Goal: Task Accomplishment & Management: Manage account settings

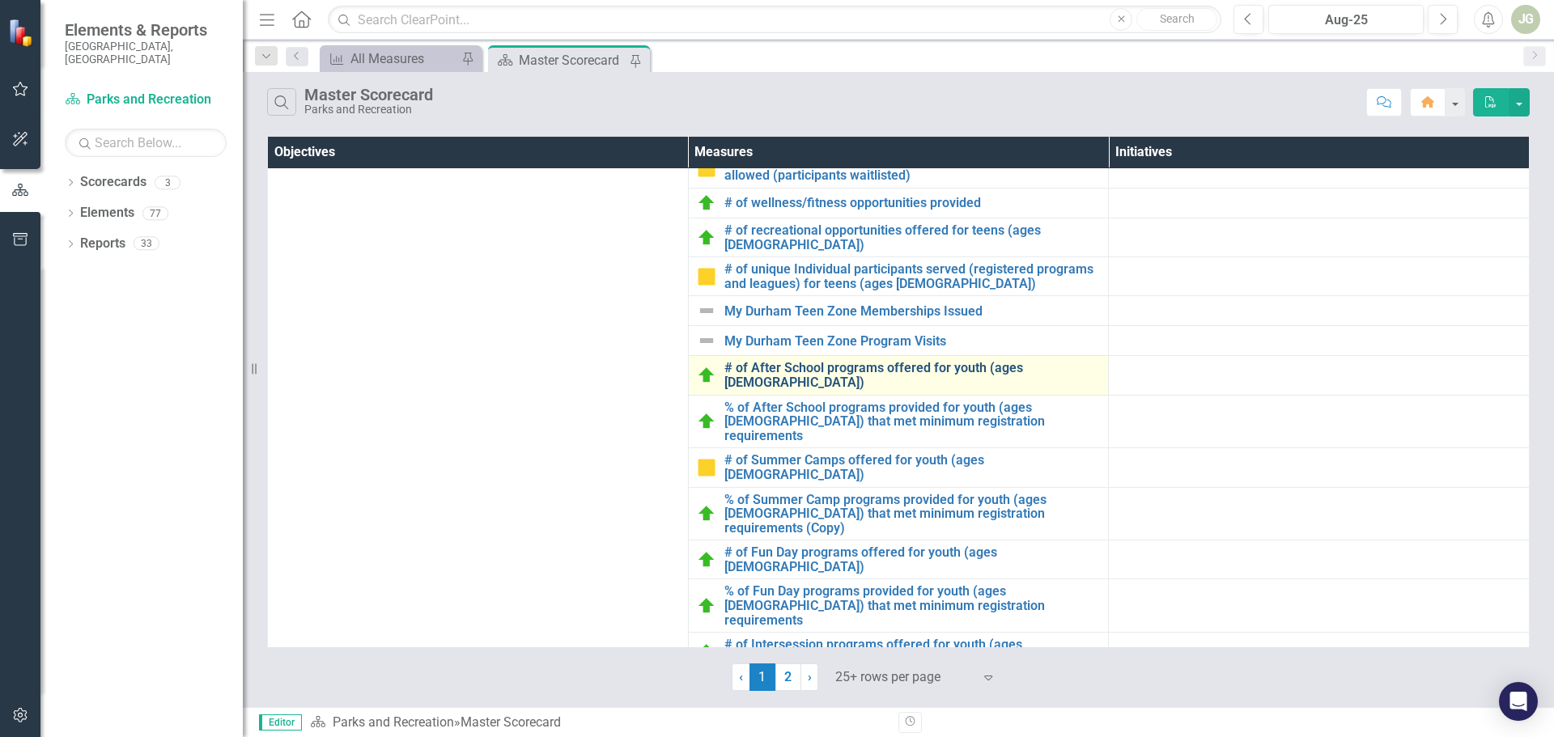
scroll to position [810, 0]
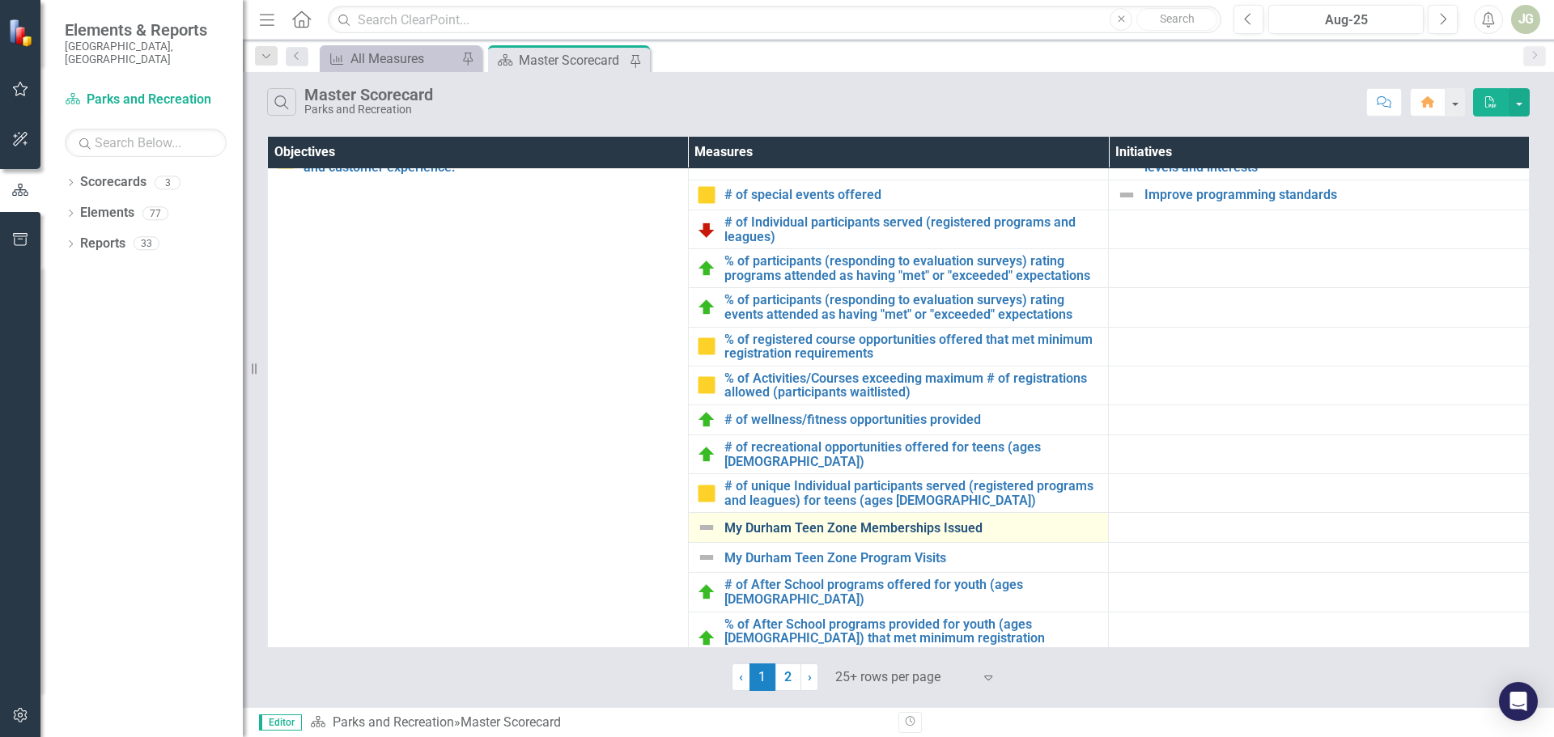
click at [820, 521] on link "My Durham Teen Zone Memberships Issued" at bounding box center [912, 528] width 376 height 15
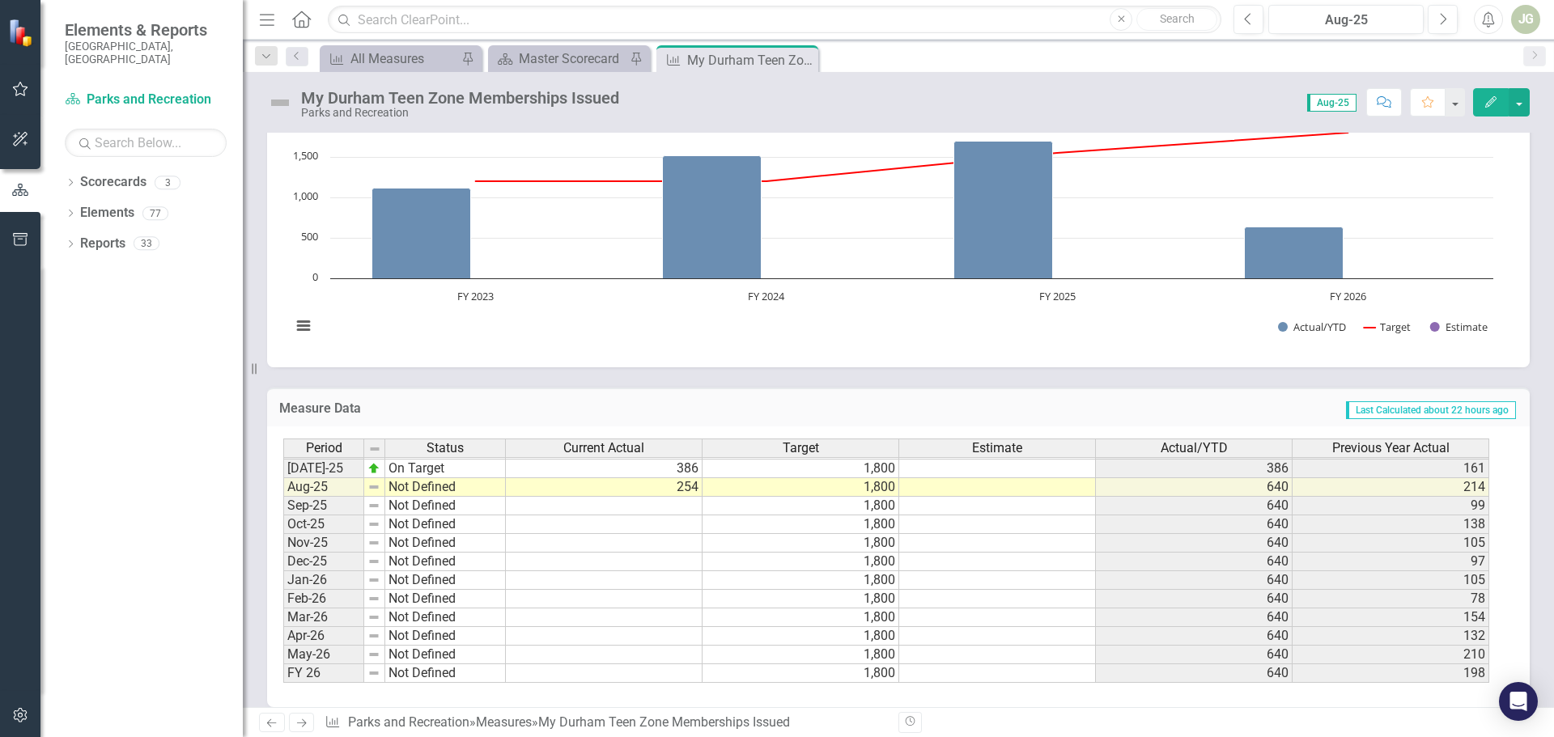
scroll to position [679, 0]
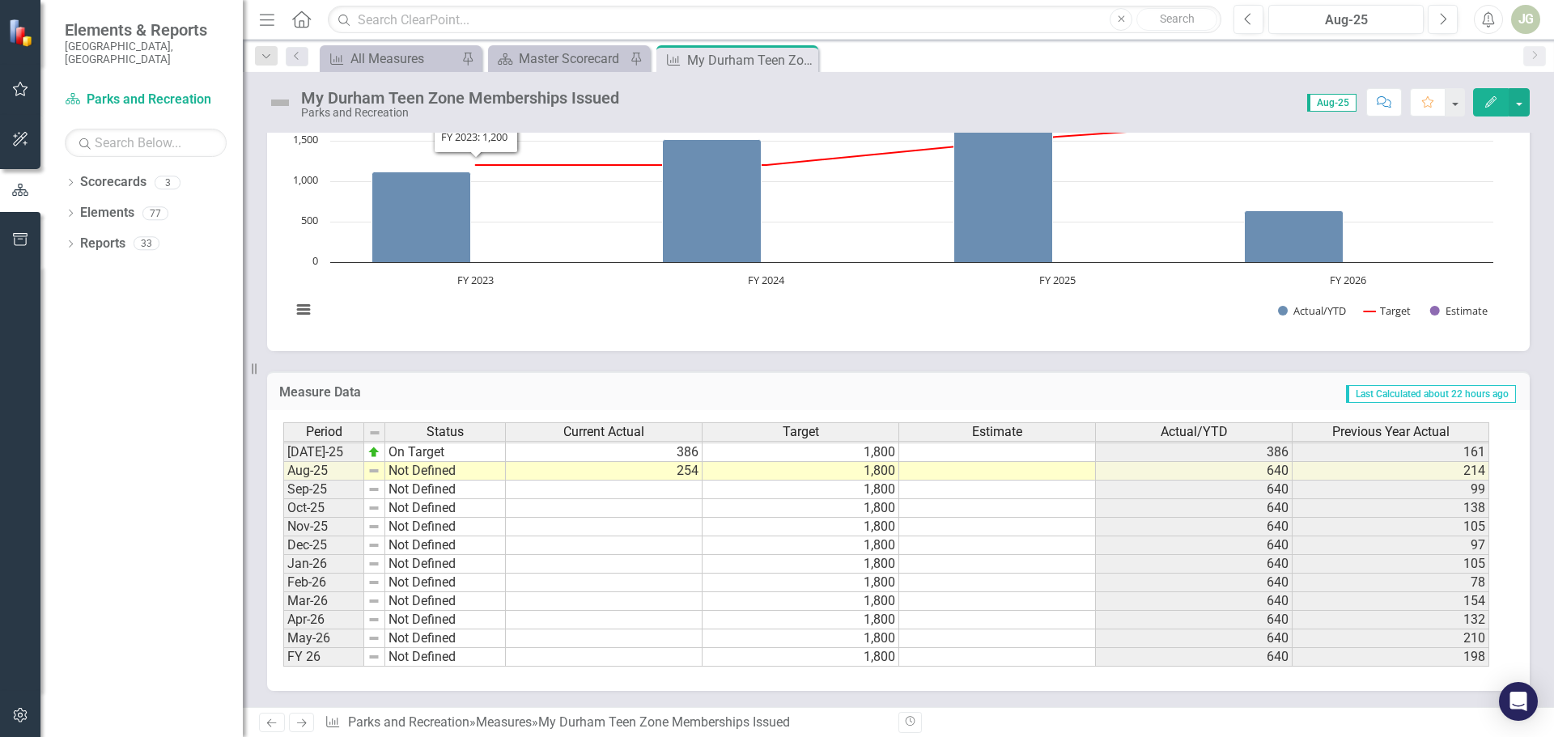
click at [277, 103] on img at bounding box center [280, 103] width 26 height 26
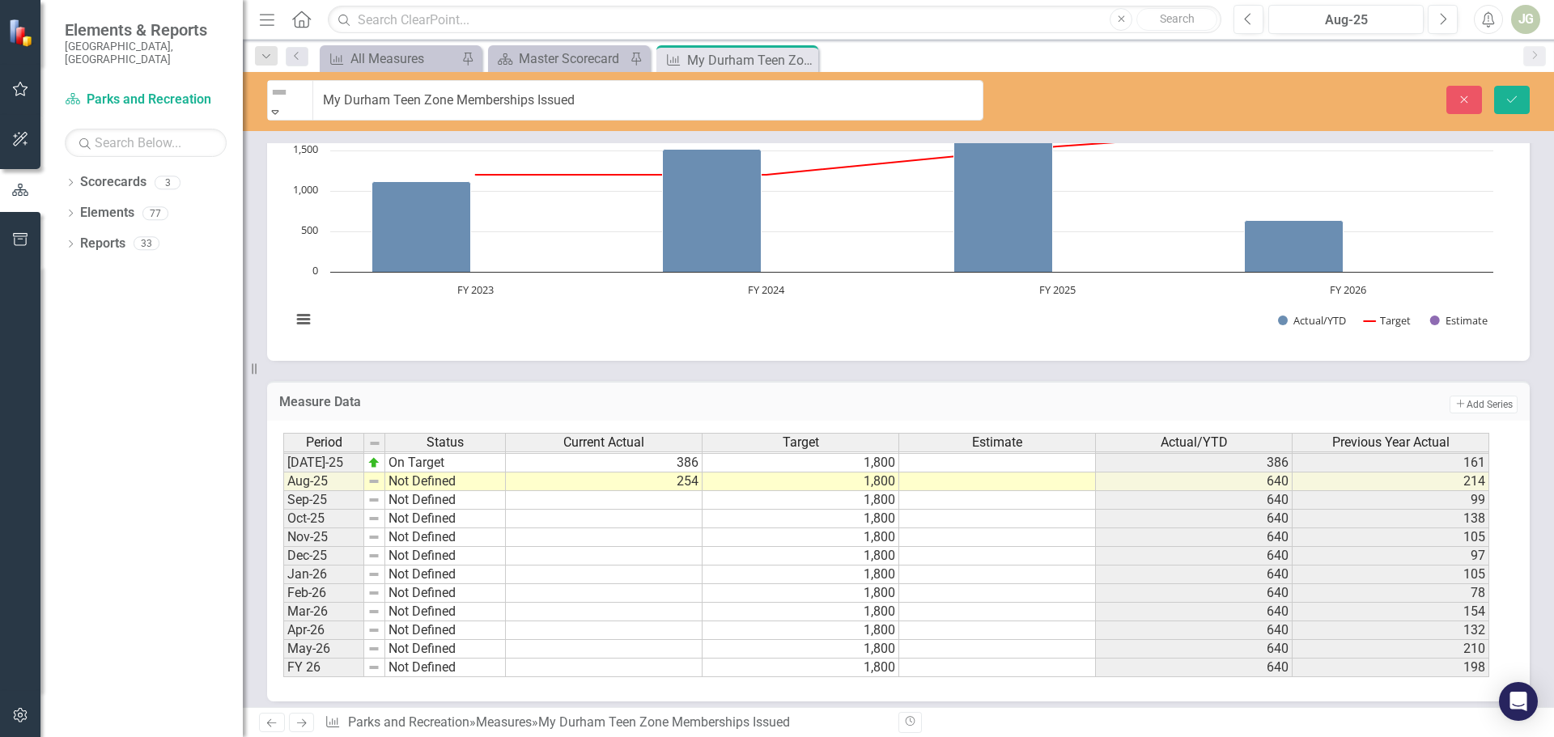
click at [277, 102] on img at bounding box center [278, 92] width 19 height 19
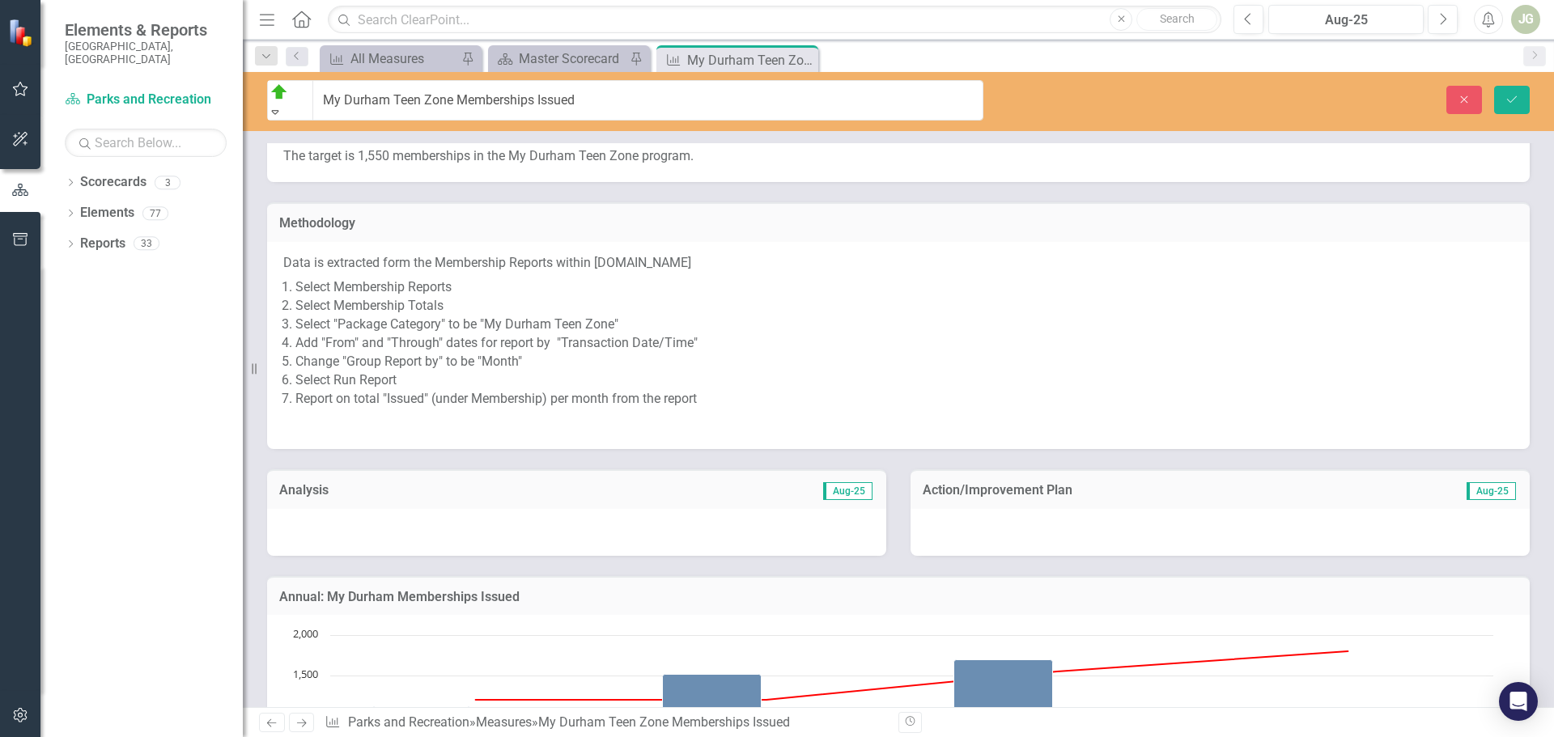
scroll to position [243, 0]
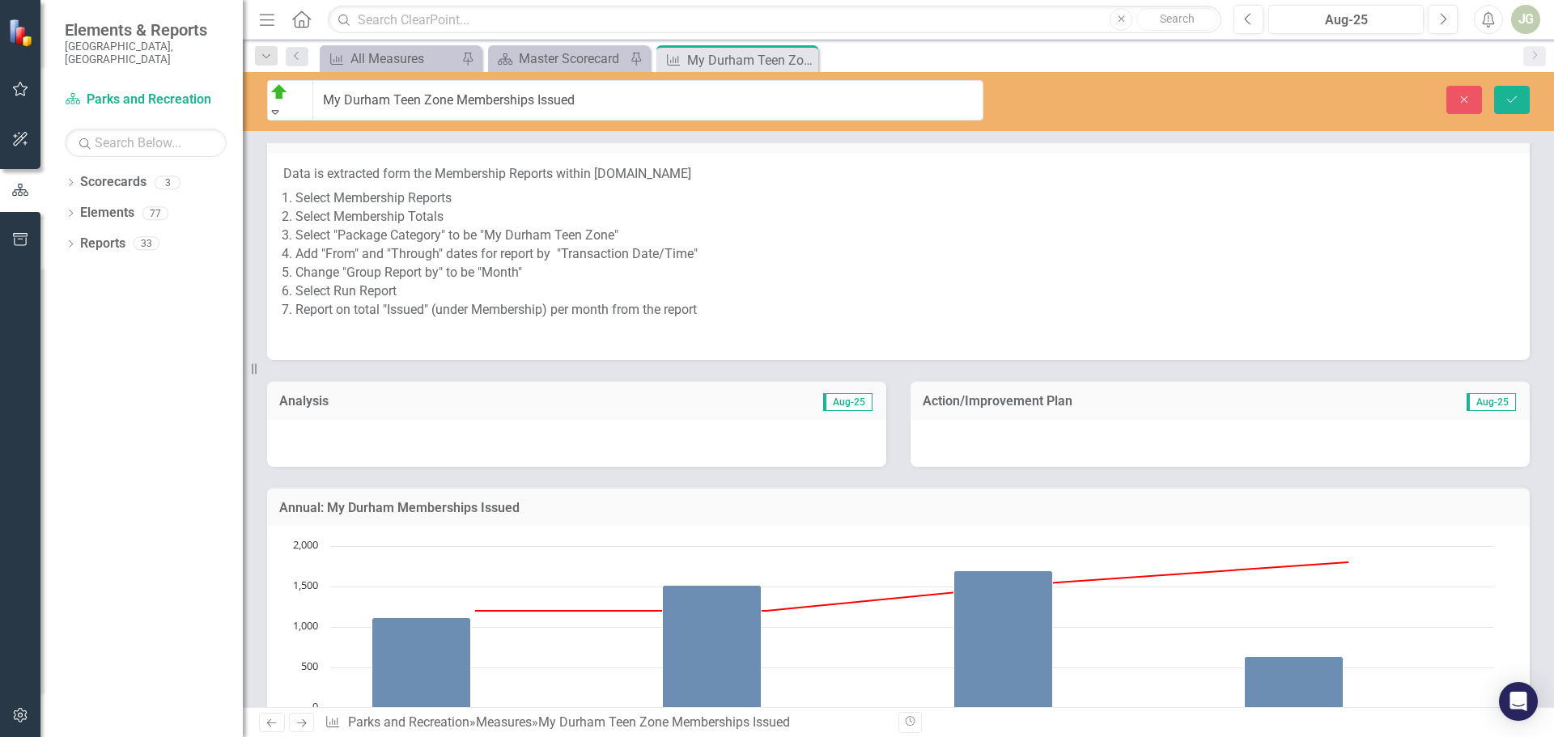
click at [369, 426] on div at bounding box center [576, 443] width 619 height 47
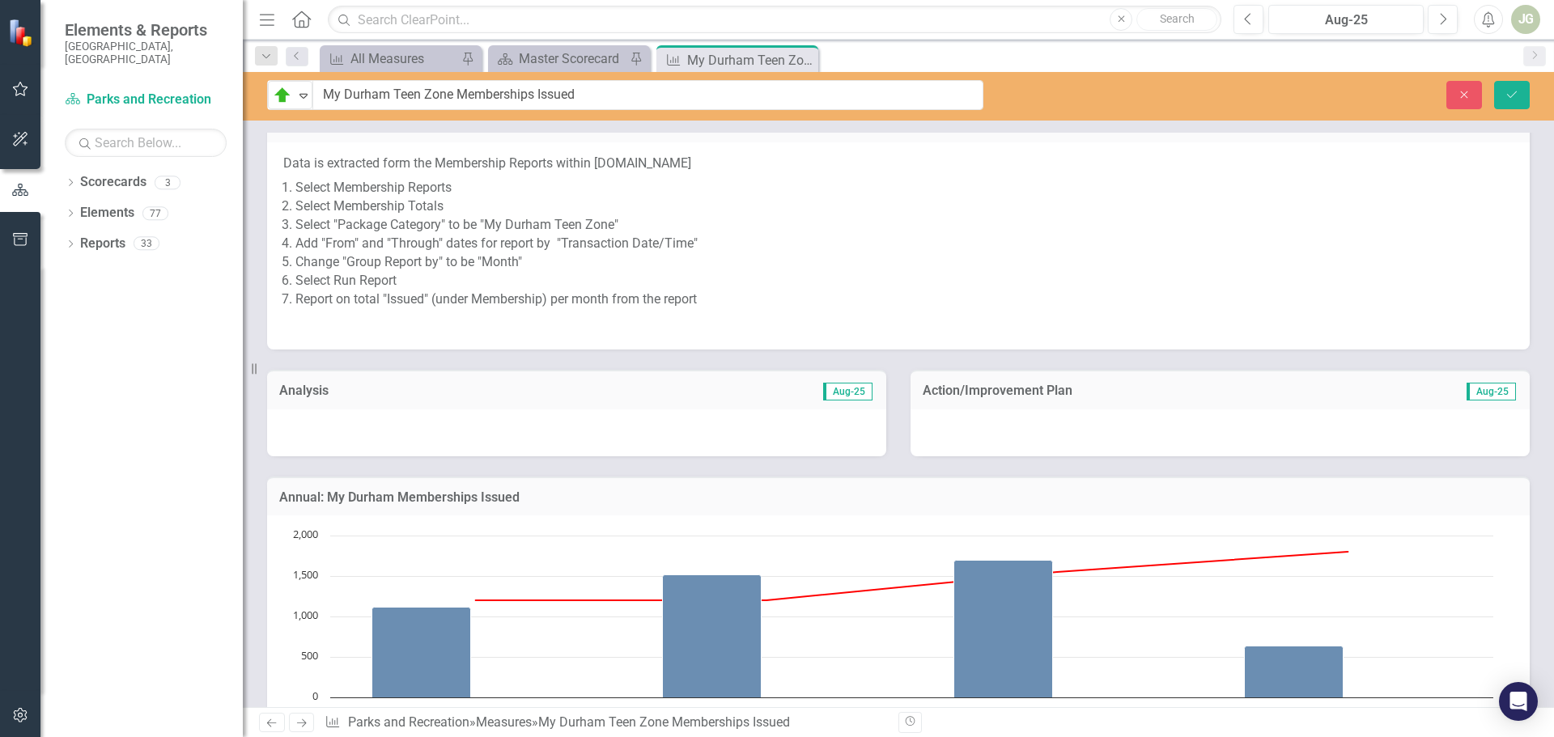
click at [369, 426] on div at bounding box center [576, 432] width 619 height 47
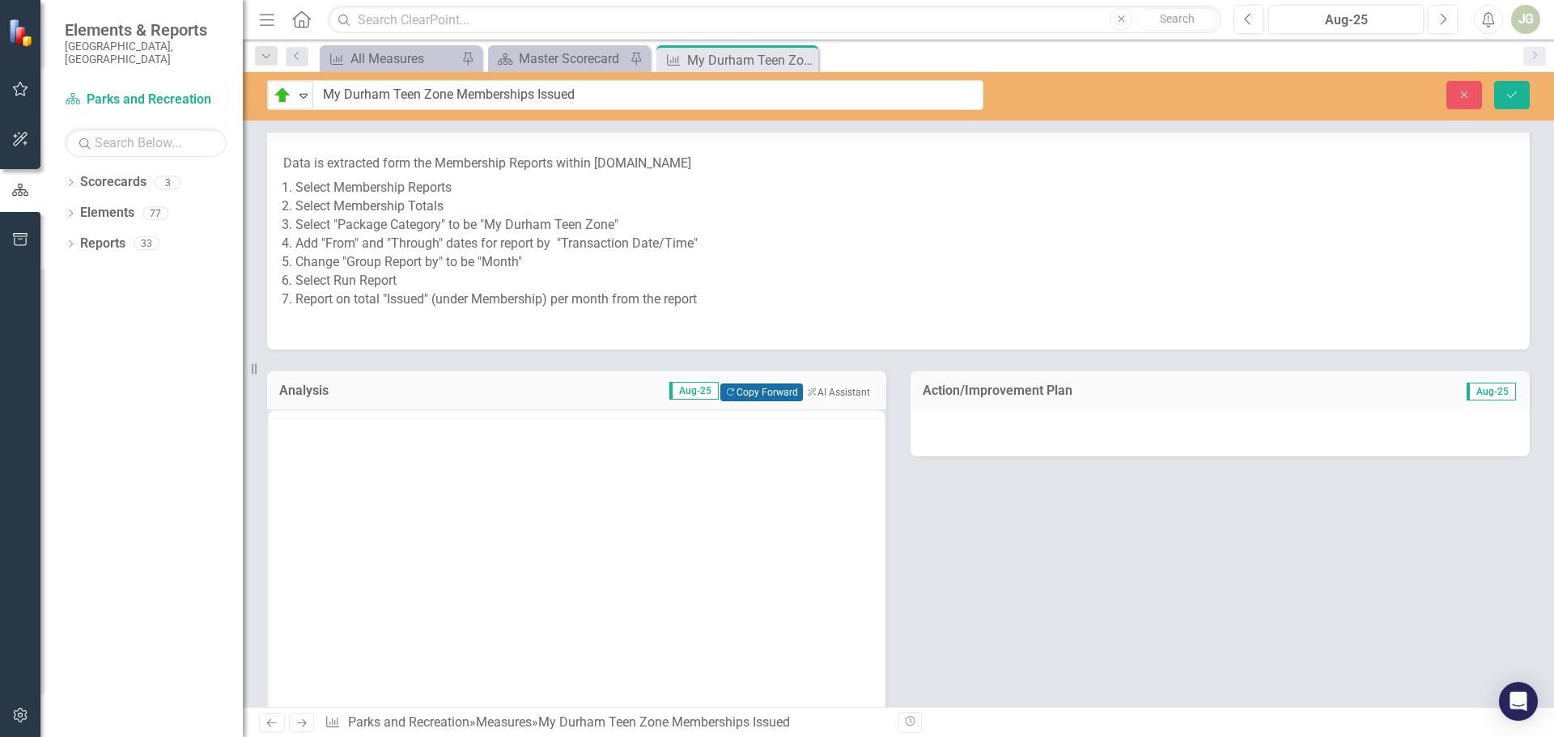
click at [737, 395] on button "Copy Forward Copy Forward" at bounding box center [761, 393] width 82 height 18
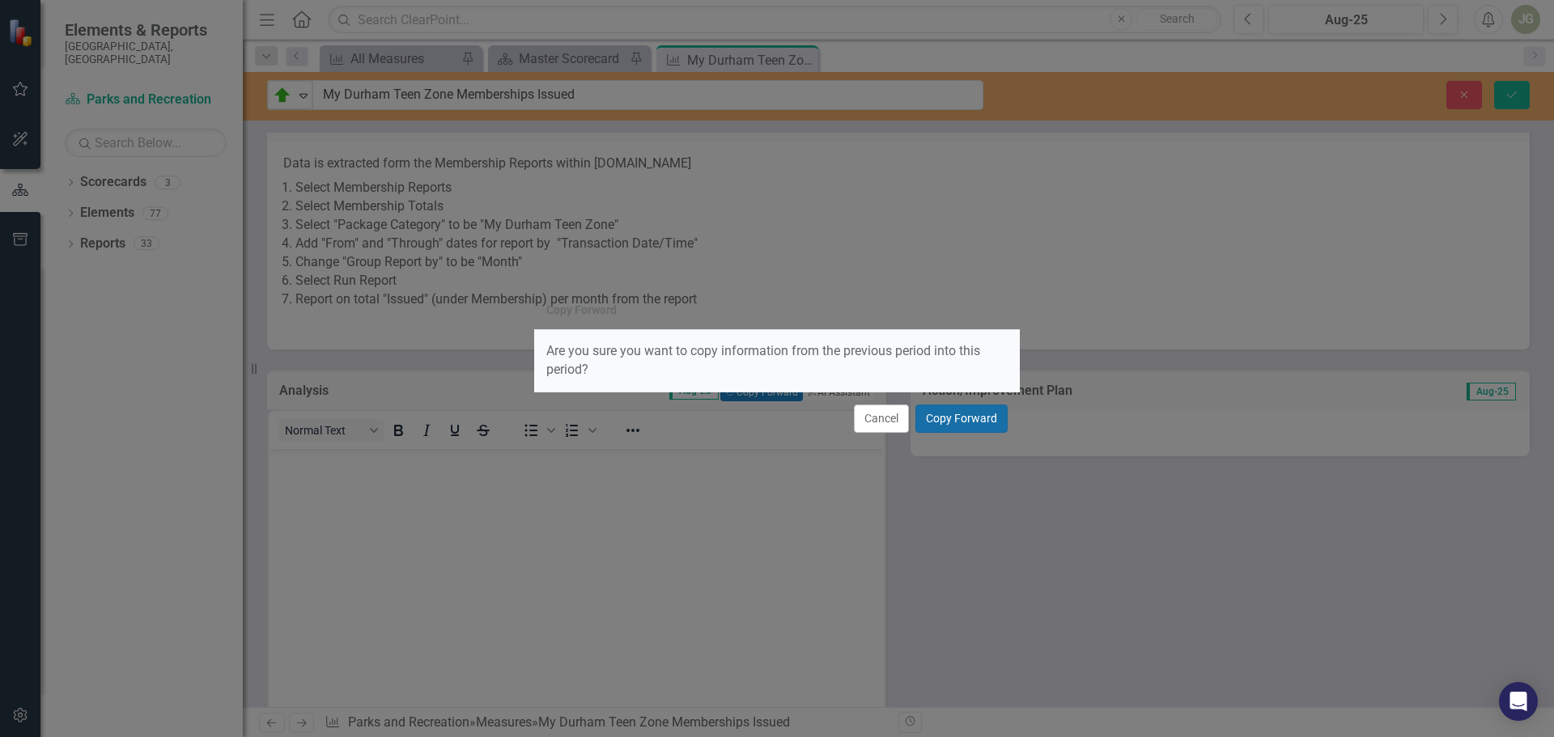
click at [965, 415] on button "Copy Forward" at bounding box center [961, 419] width 92 height 28
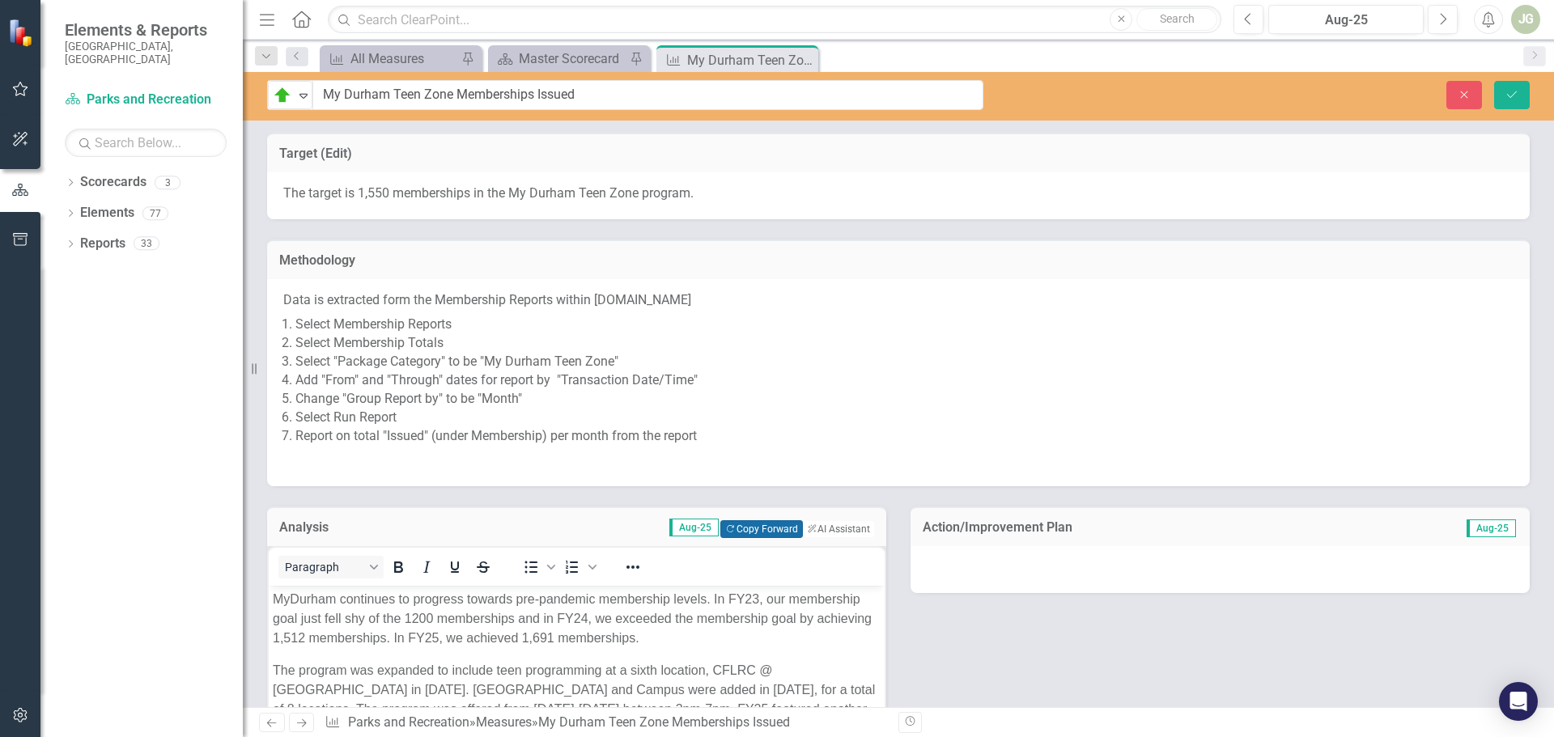
scroll to position [81, 0]
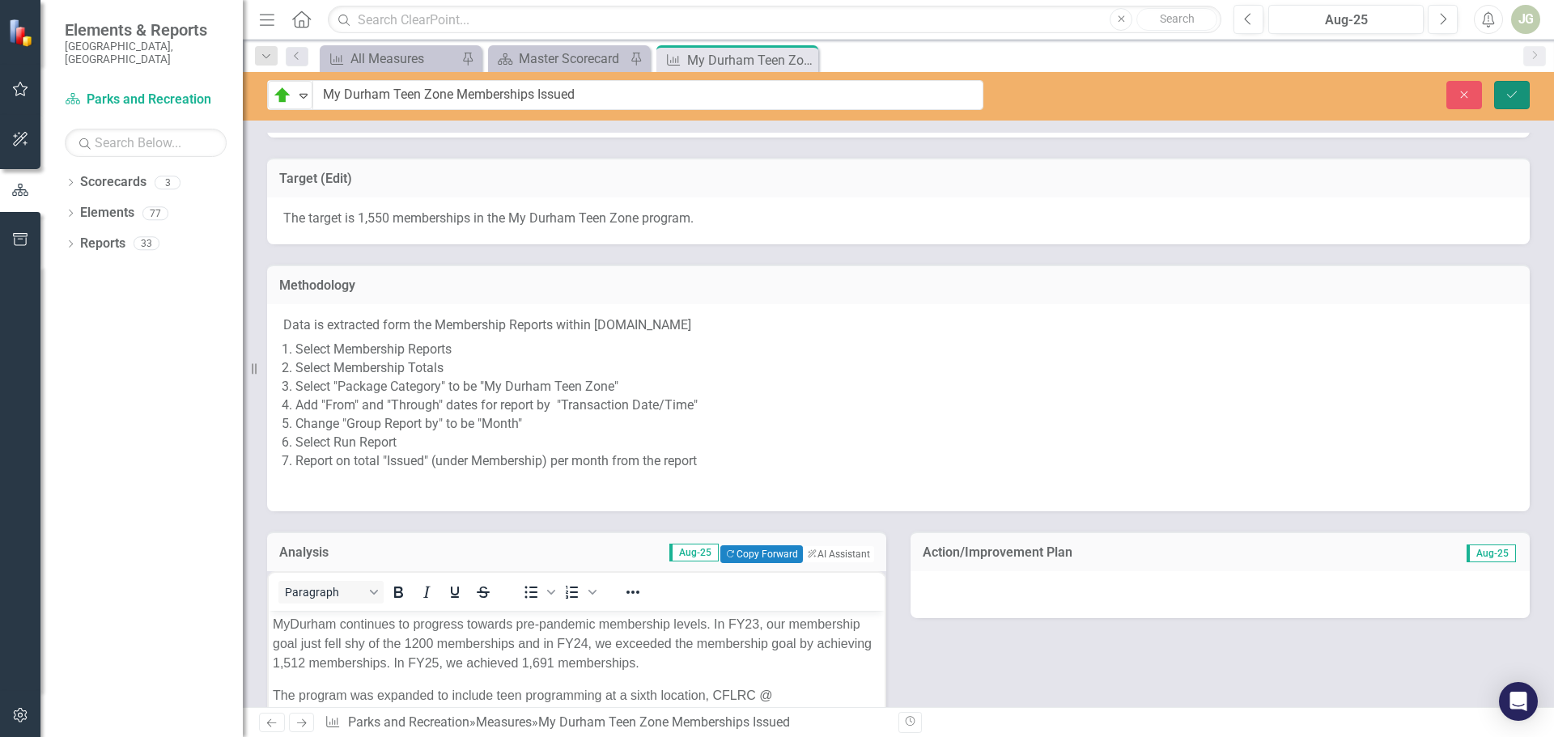
click at [1512, 98] on icon "Save" at bounding box center [1511, 94] width 15 height 11
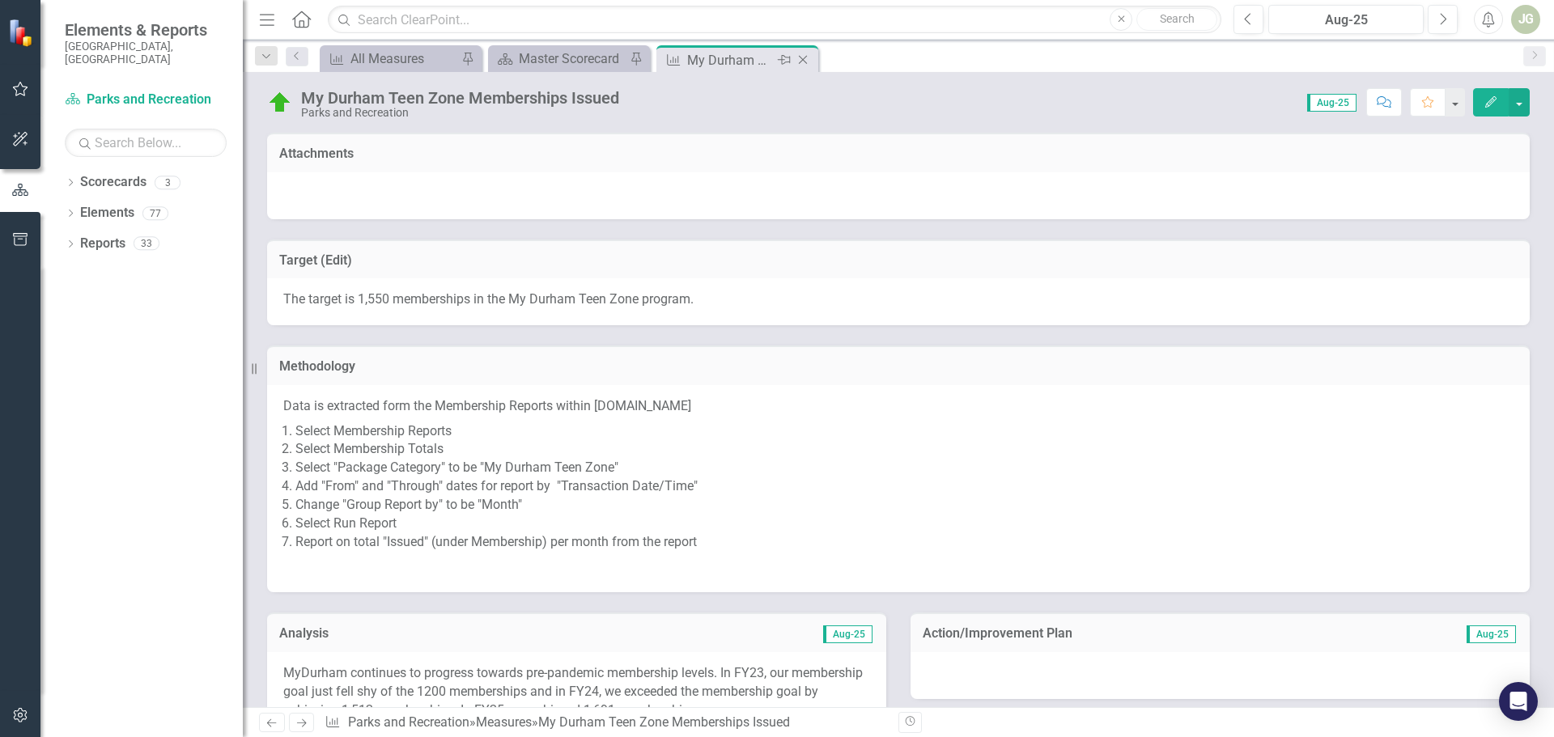
click at [800, 58] on icon "Close" at bounding box center [803, 59] width 16 height 13
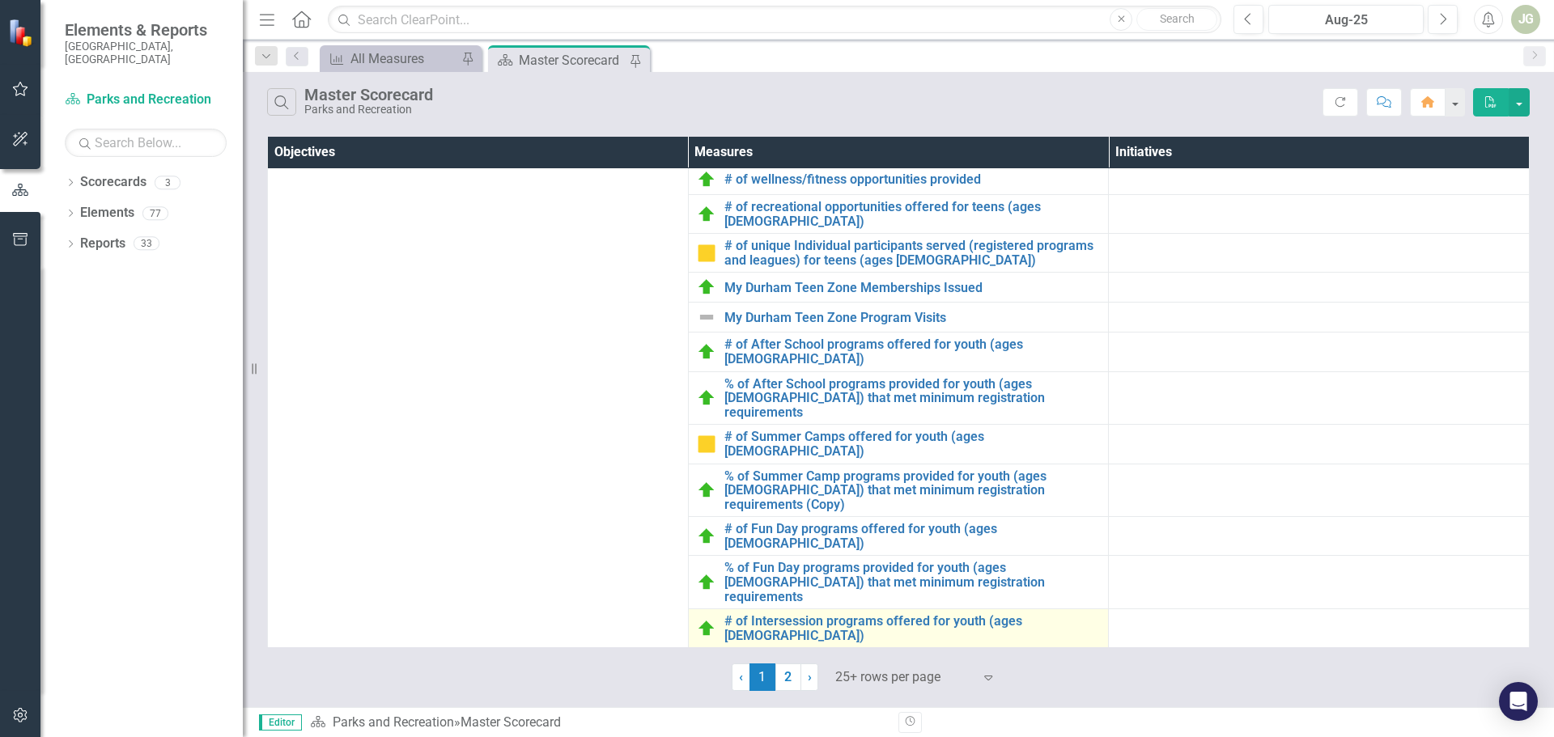
scroll to position [972, 0]
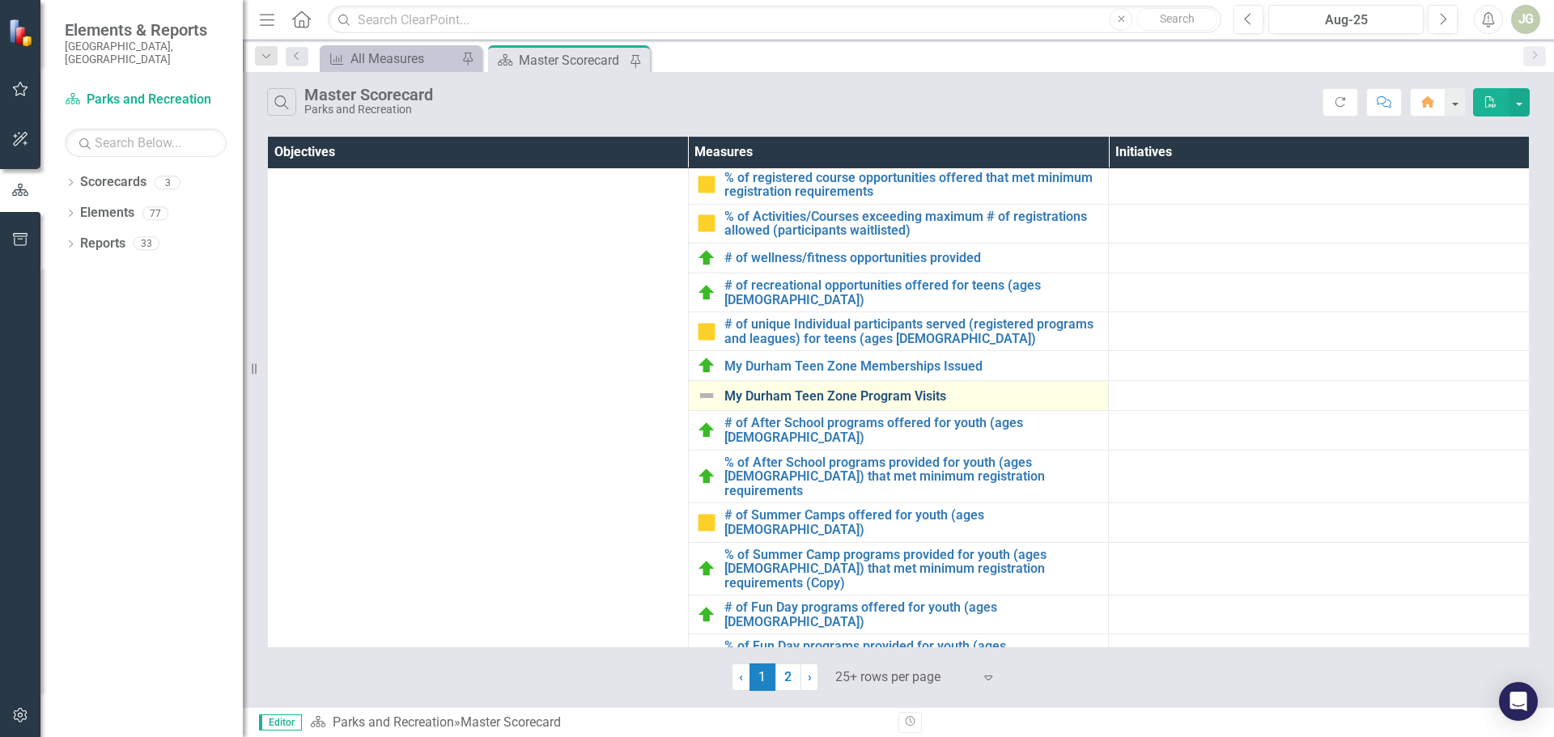
click at [856, 389] on link "My Durham Teen Zone Program Visits" at bounding box center [912, 396] width 376 height 15
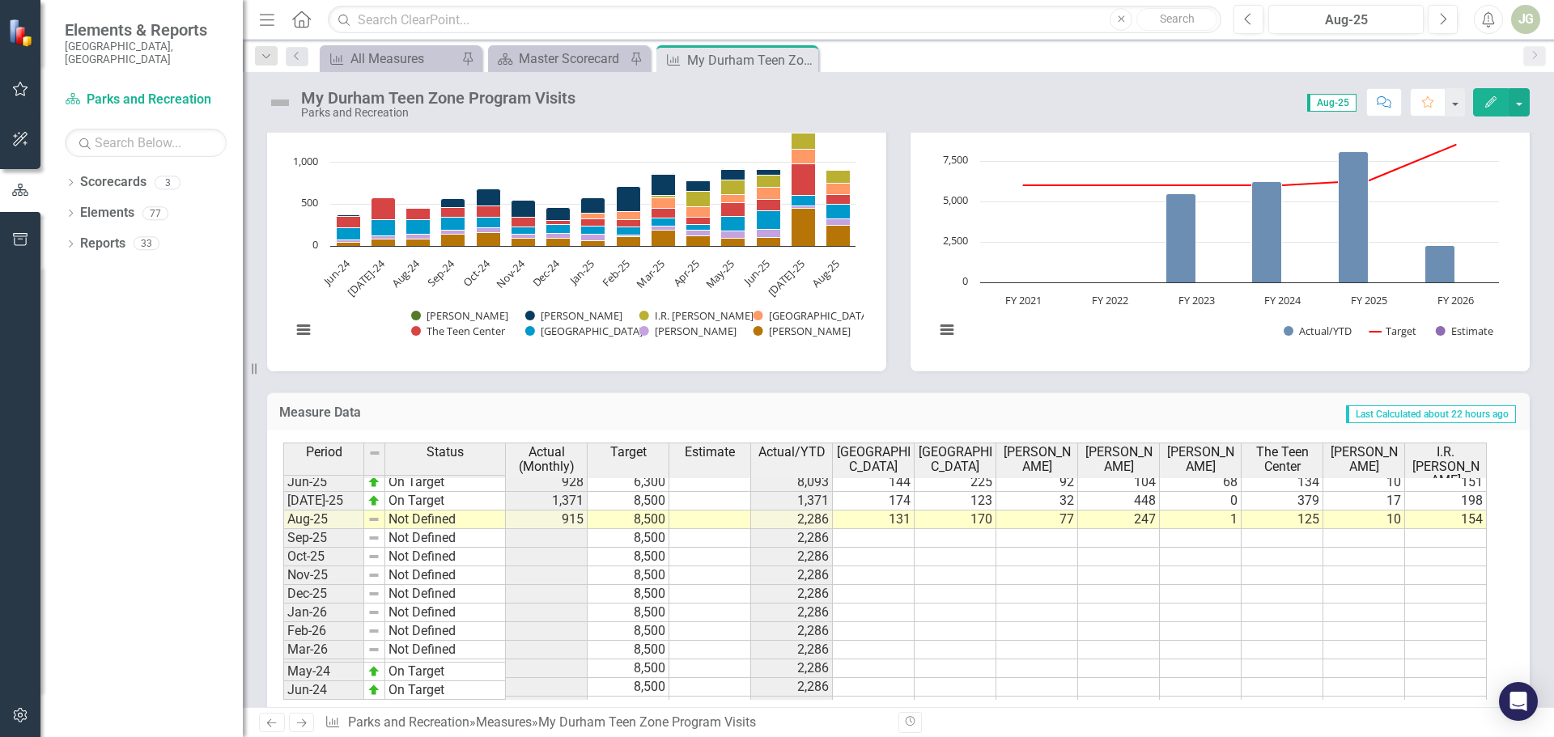
scroll to position [446, 0]
click at [275, 102] on img at bounding box center [280, 103] width 26 height 26
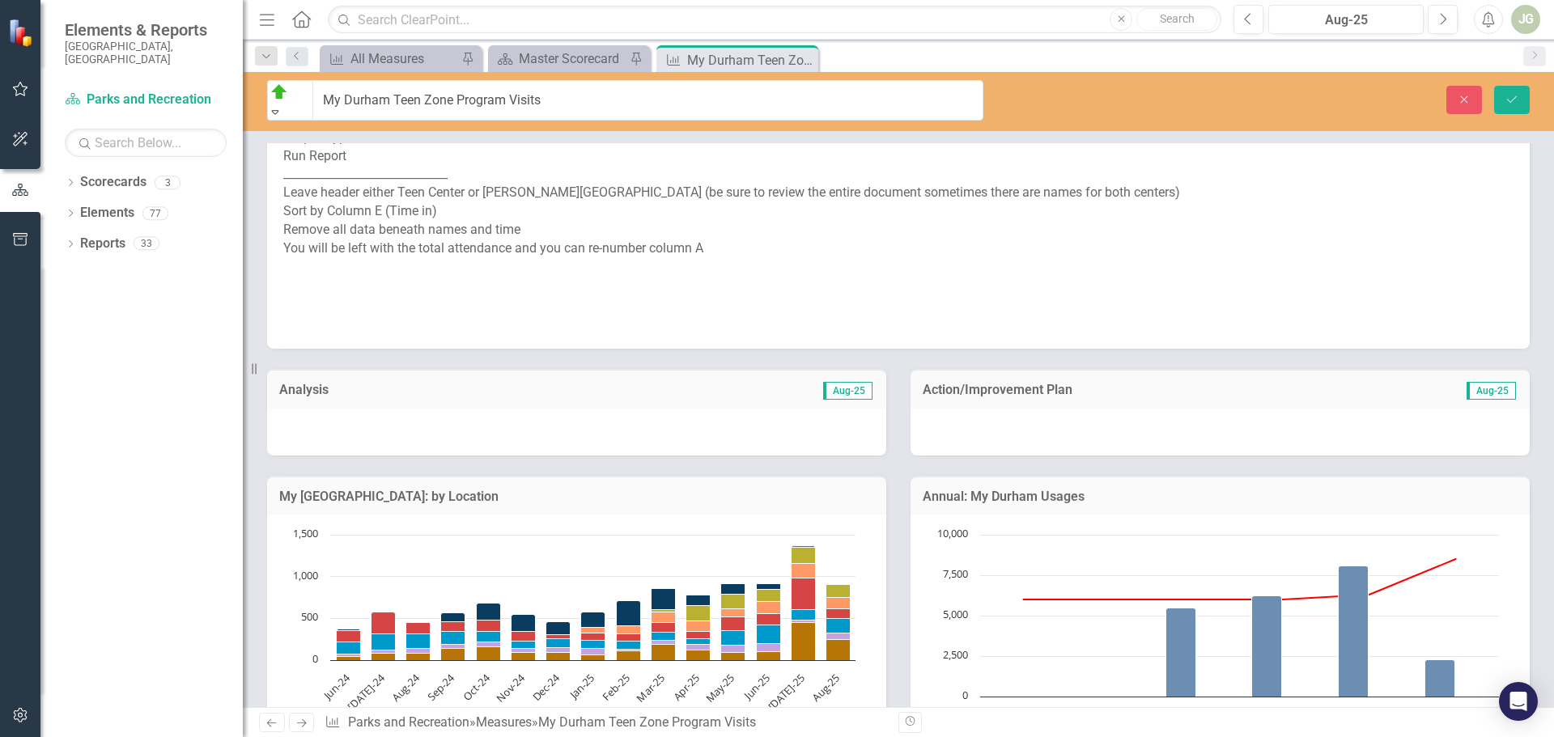
scroll to position [565, 0]
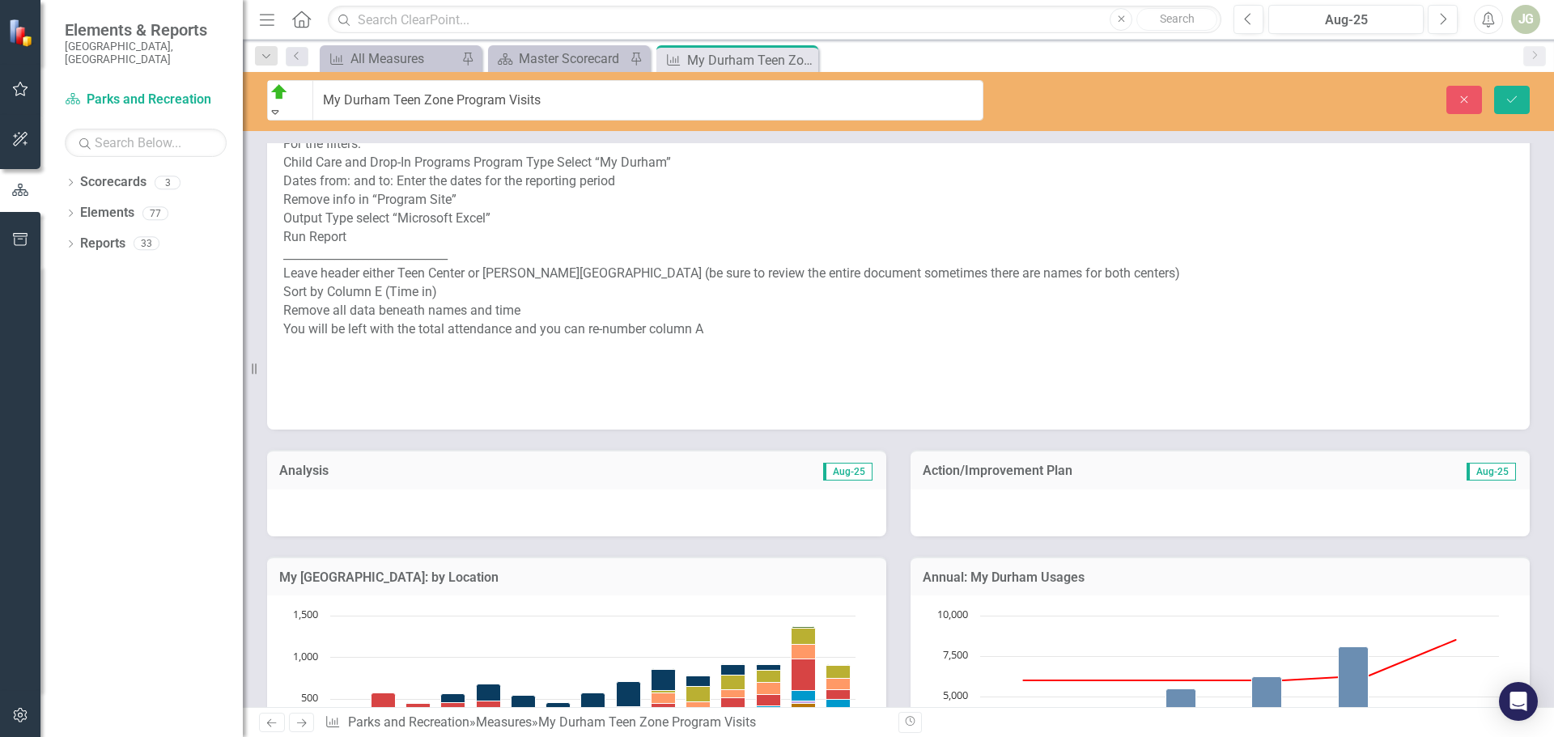
click at [318, 490] on div at bounding box center [576, 513] width 619 height 47
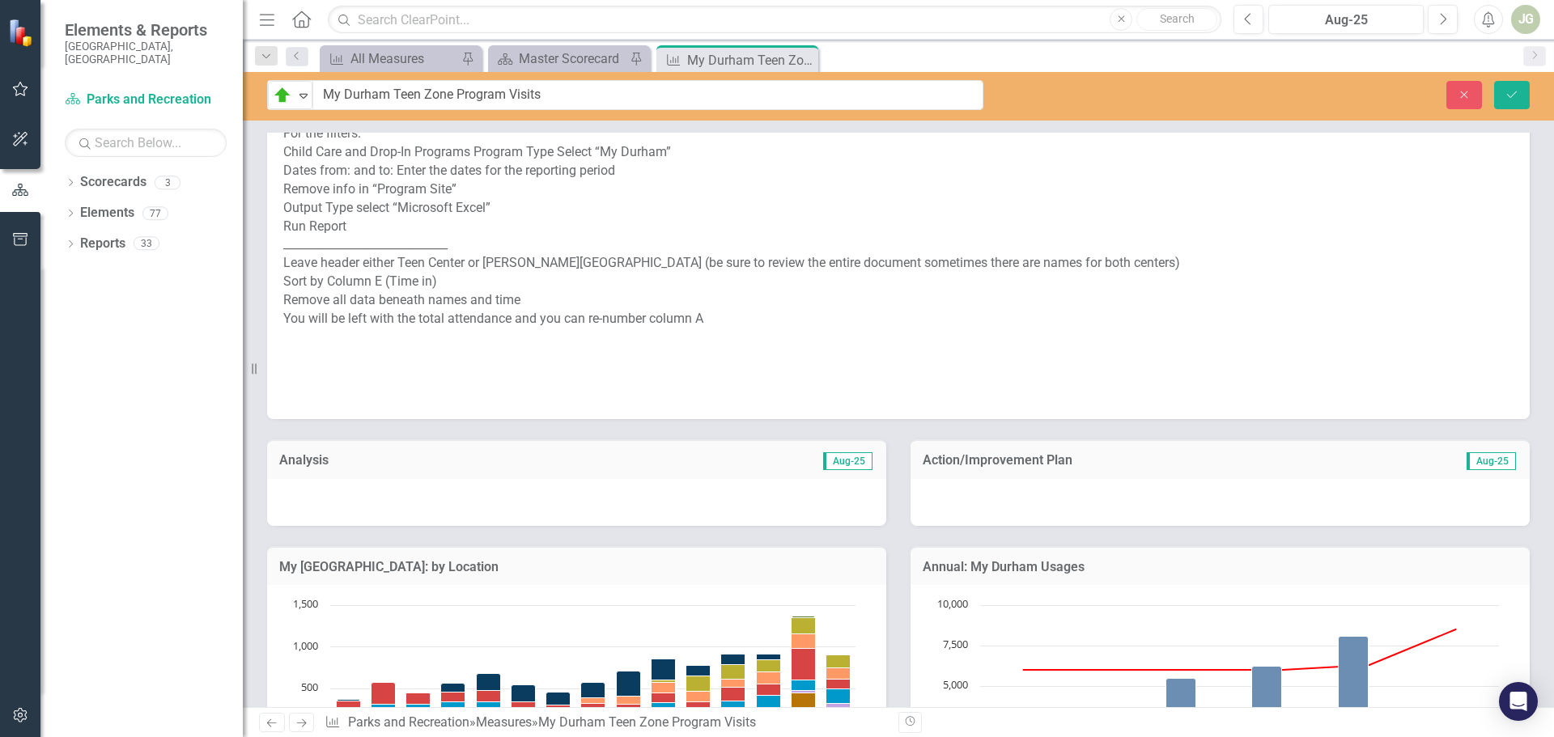
click at [318, 479] on div at bounding box center [576, 502] width 619 height 47
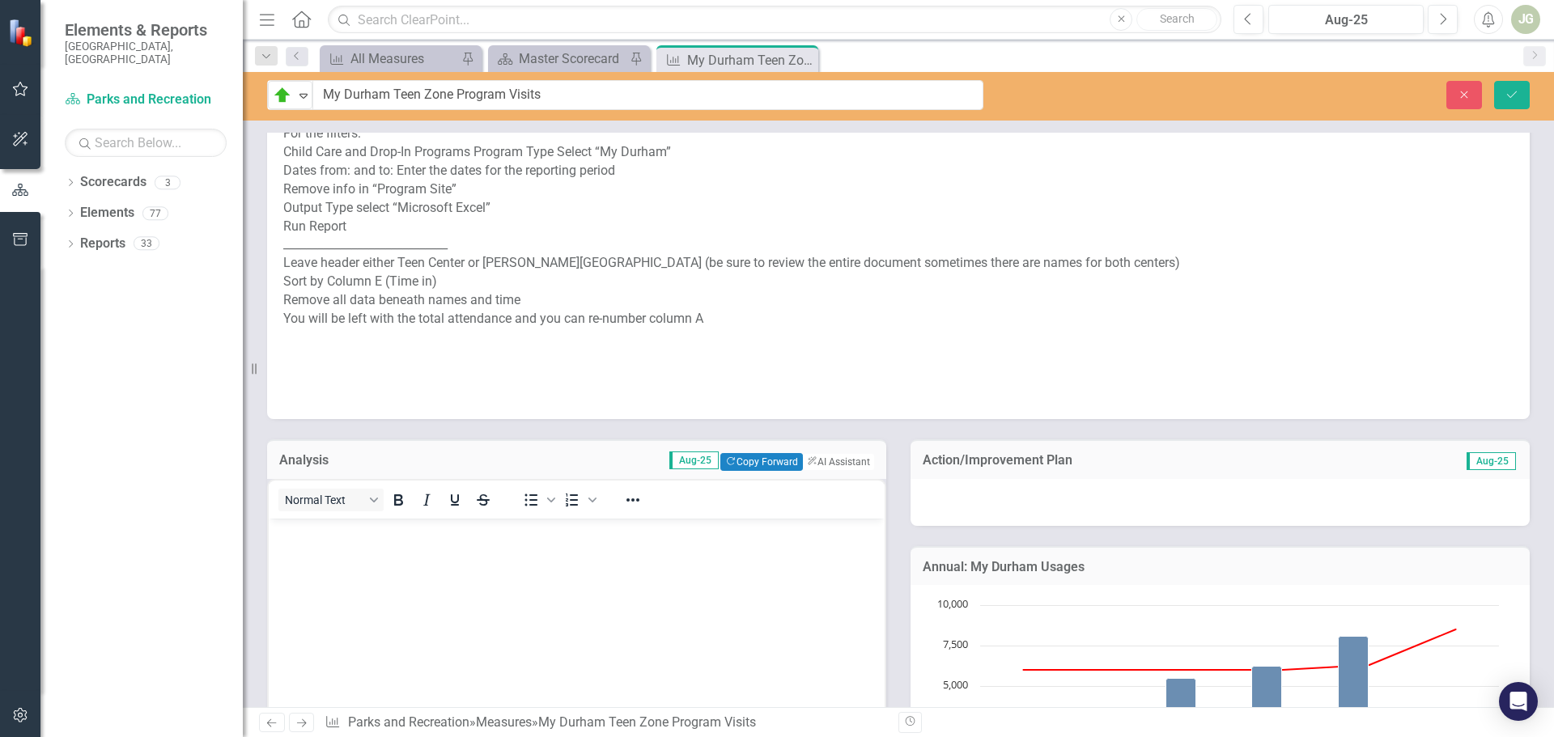
scroll to position [0, 0]
click at [752, 453] on button "Copy Forward Copy Forward" at bounding box center [761, 462] width 82 height 18
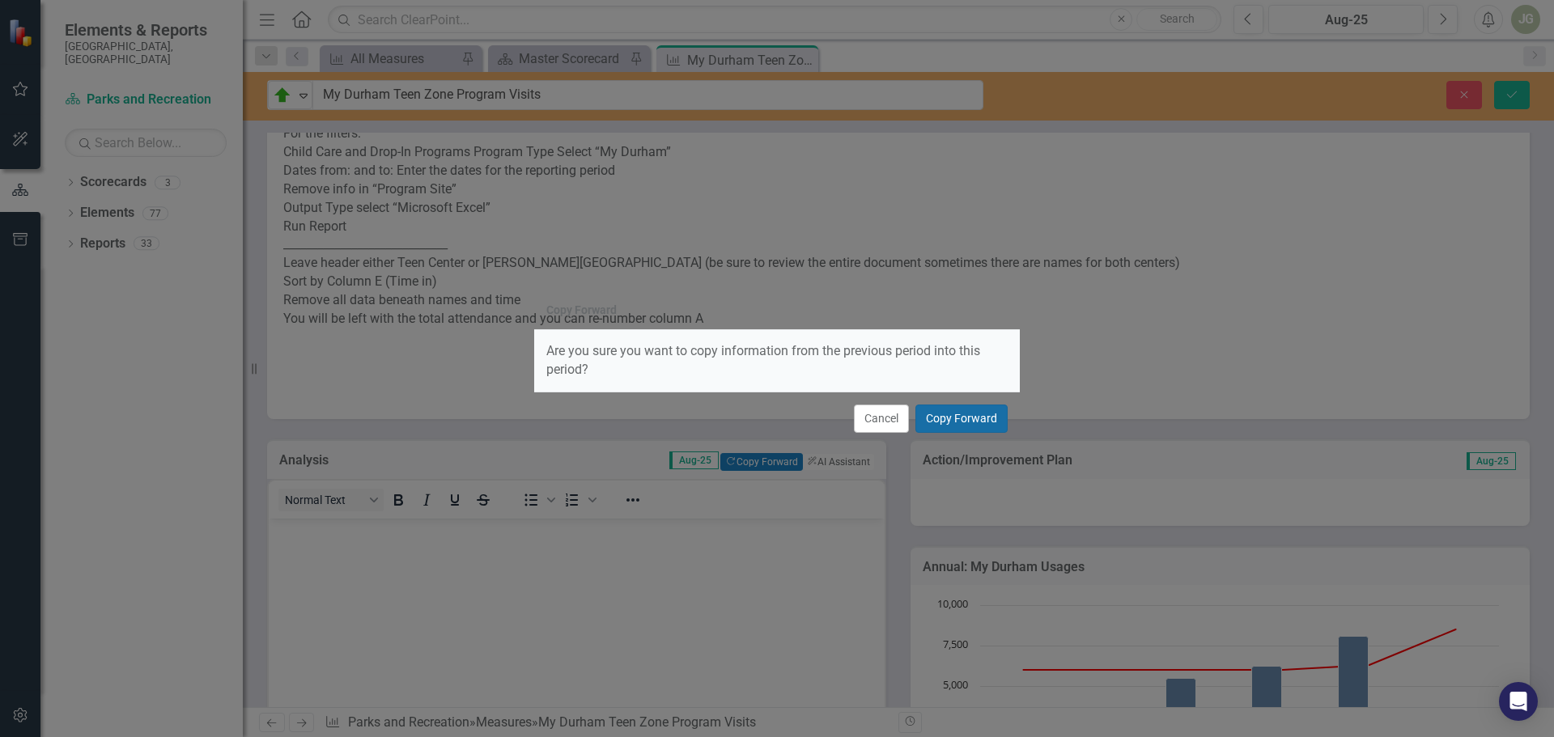
click at [952, 418] on button "Copy Forward" at bounding box center [961, 419] width 92 height 28
